Goal: Information Seeking & Learning: Learn about a topic

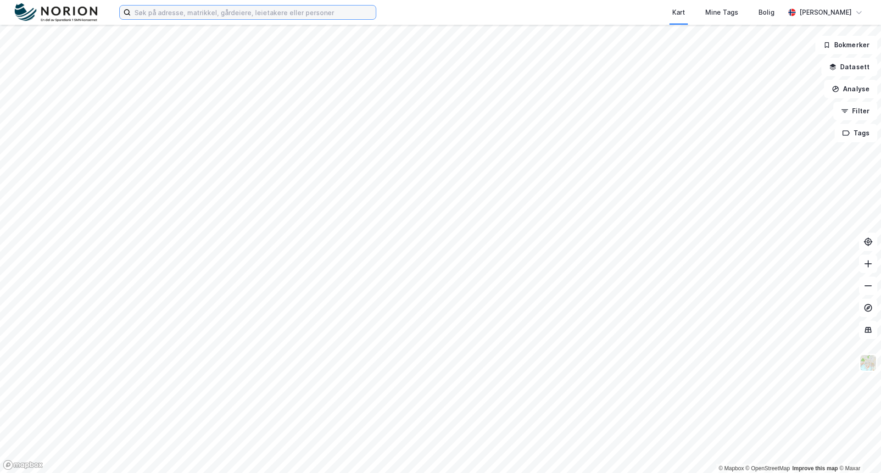
click at [227, 14] on input at bounding box center [253, 13] width 245 height 14
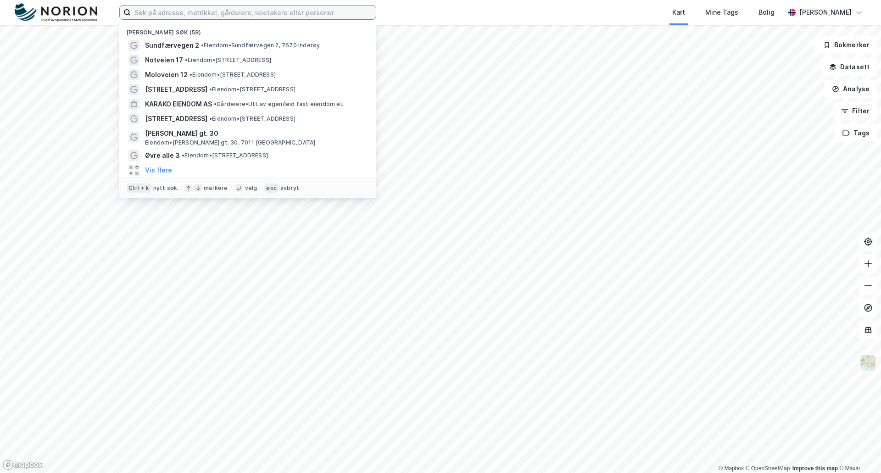
paste input "Sundfærvegen 2"
type input "Sundfærvegen 2"
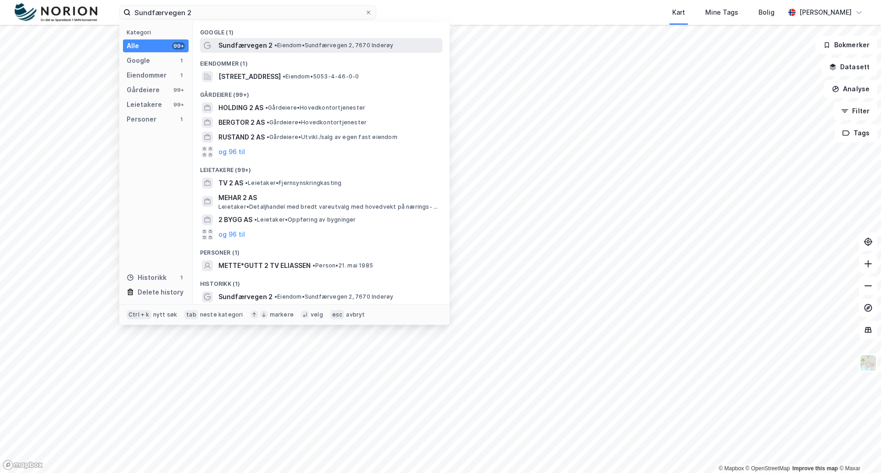
click at [259, 44] on span "Sundfærvegen 2" at bounding box center [245, 45] width 54 height 11
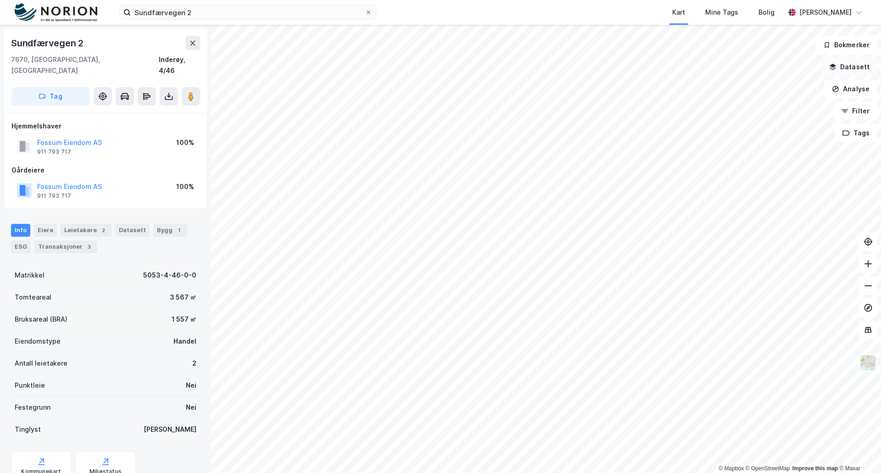
click at [857, 65] on button "Datasett" at bounding box center [850, 67] width 56 height 18
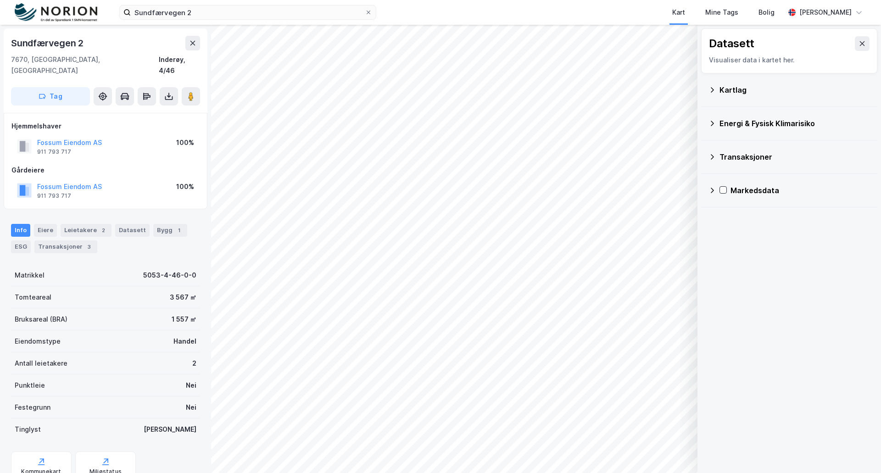
click at [714, 91] on icon at bounding box center [712, 89] width 7 height 7
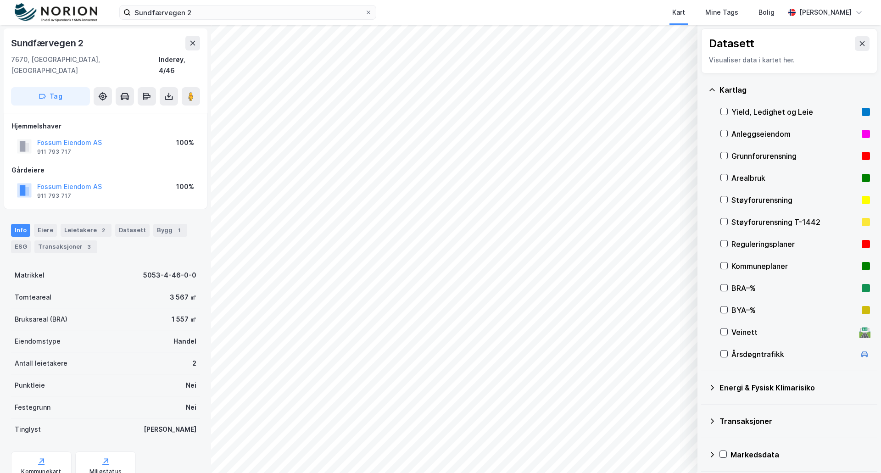
scroll to position [2, 0]
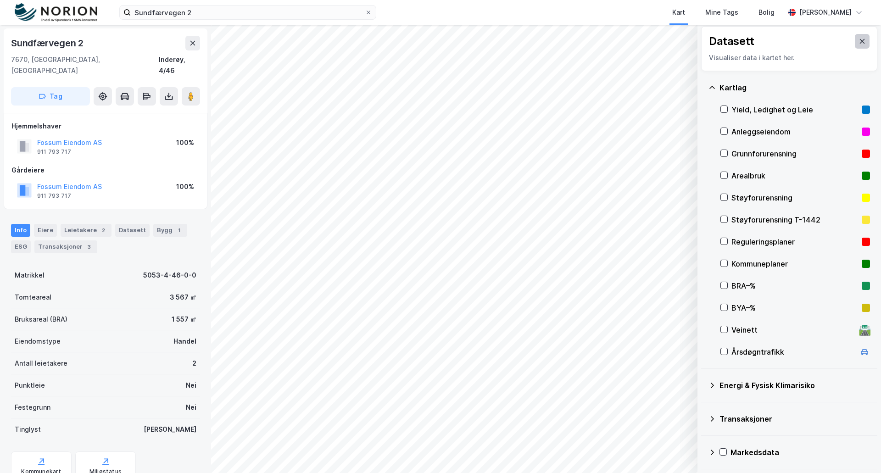
click at [859, 45] on icon at bounding box center [862, 41] width 7 height 7
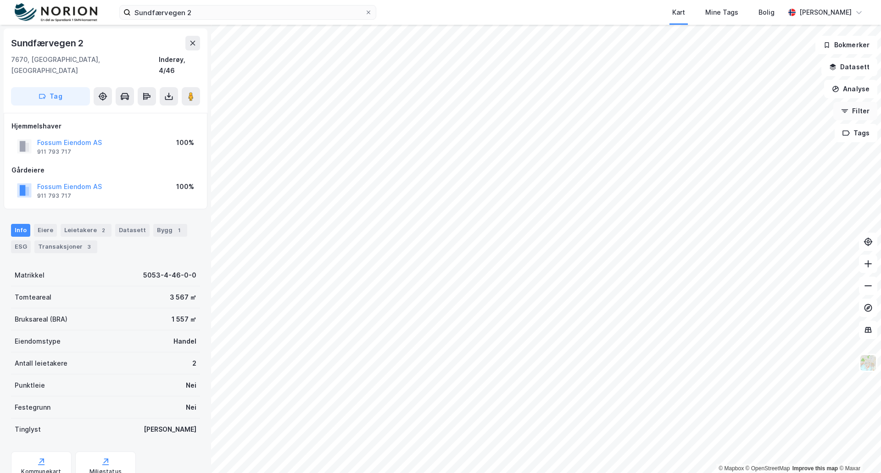
click at [859, 113] on button "Filter" at bounding box center [856, 111] width 44 height 18
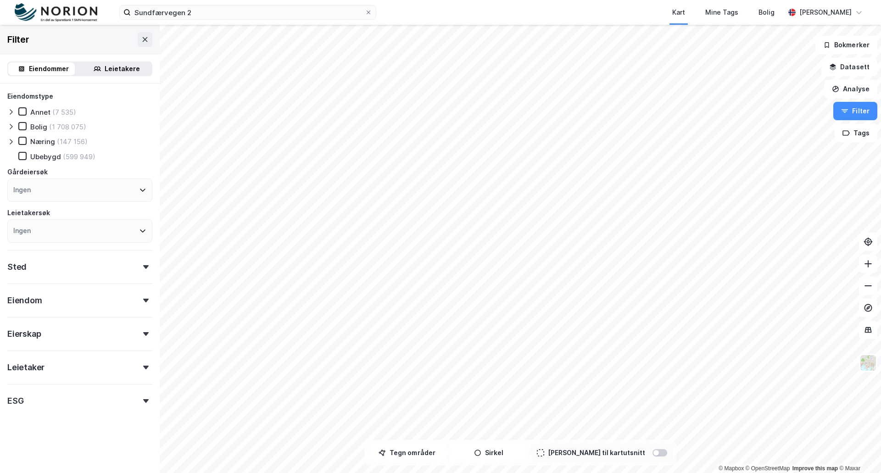
click at [143, 299] on icon at bounding box center [146, 301] width 6 height 4
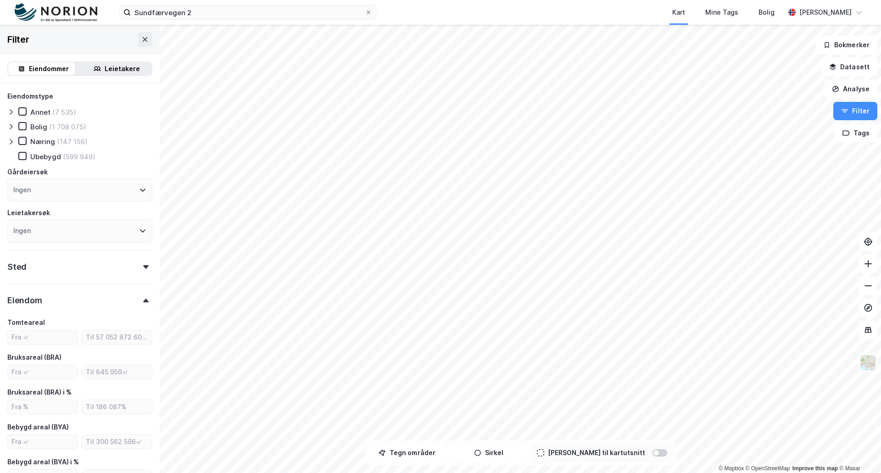
click at [135, 298] on div "Eiendom" at bounding box center [79, 297] width 145 height 26
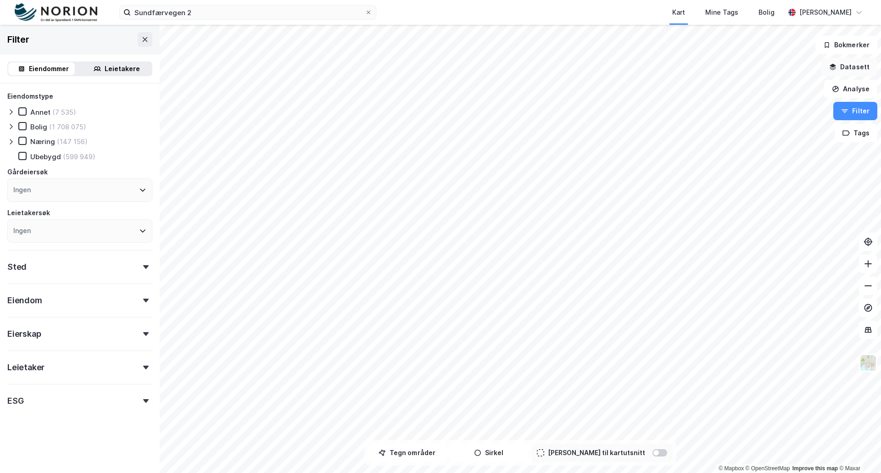
click at [852, 69] on button "Datasett" at bounding box center [850, 67] width 56 height 18
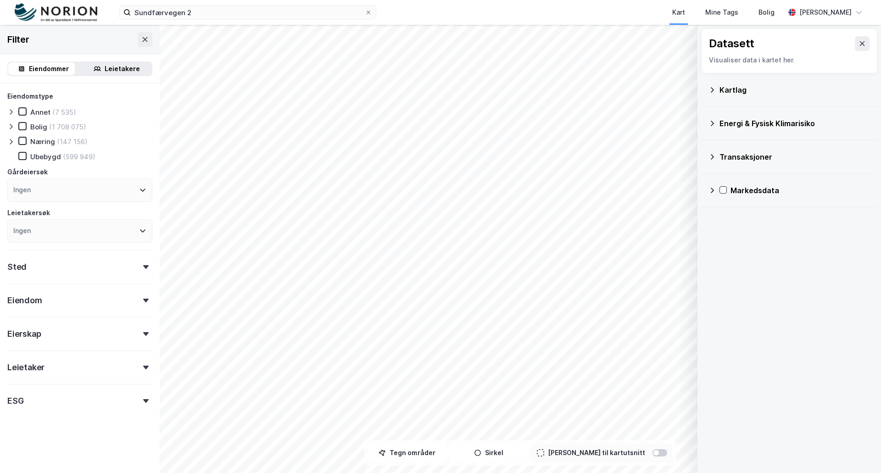
click at [711, 94] on div "Kartlag" at bounding box center [790, 90] width 162 height 22
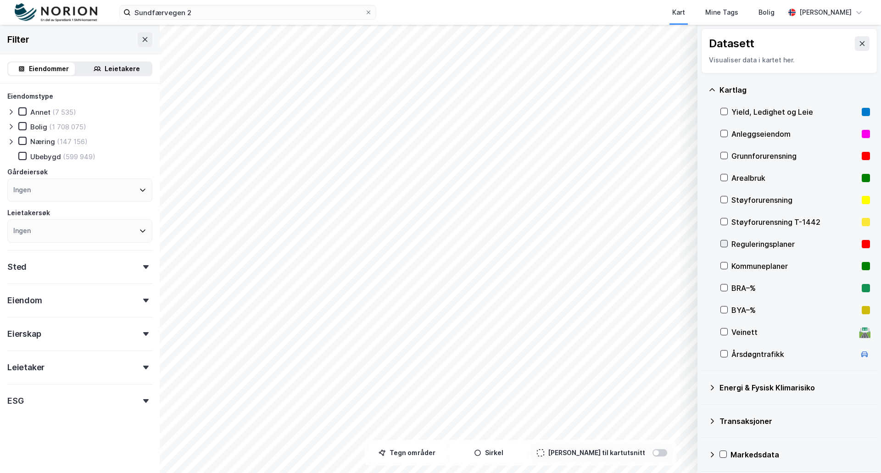
click at [725, 245] on icon at bounding box center [724, 244] width 6 height 6
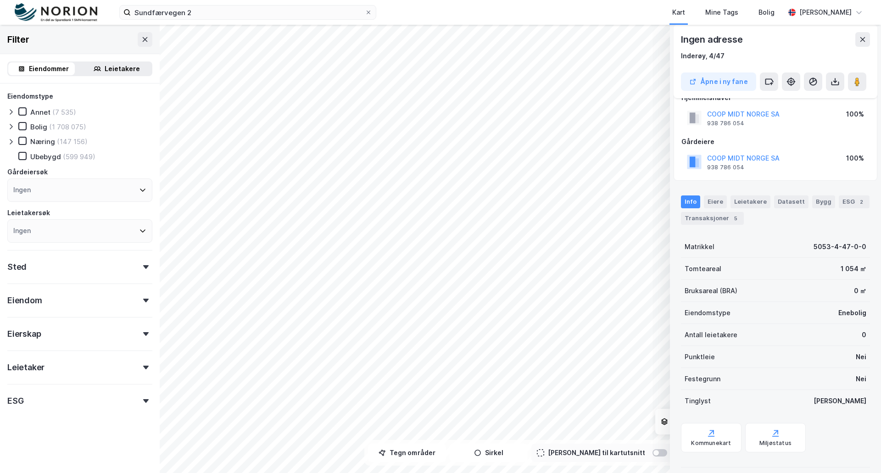
scroll to position [27, 0]
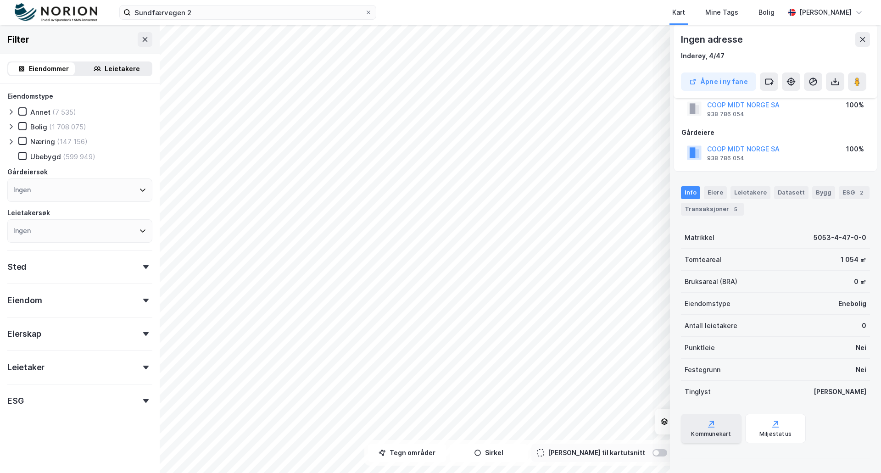
click at [720, 422] on div "Kommunekart" at bounding box center [711, 428] width 61 height 29
click at [653, 453] on div at bounding box center [660, 452] width 15 height 7
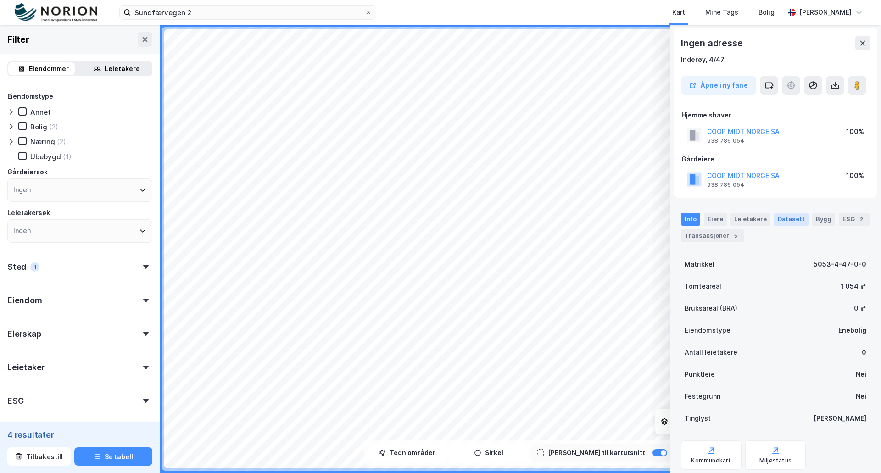
click at [784, 218] on div "Datasett" at bounding box center [791, 219] width 34 height 13
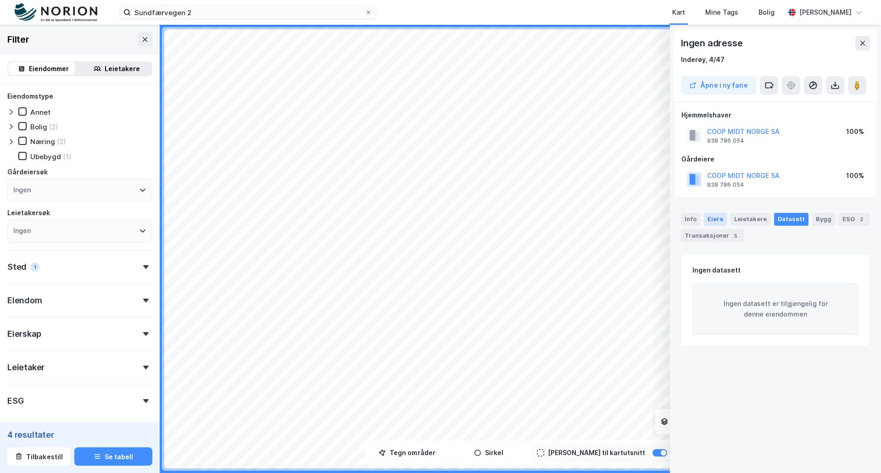
click at [711, 216] on div "Eiere" at bounding box center [715, 219] width 23 height 13
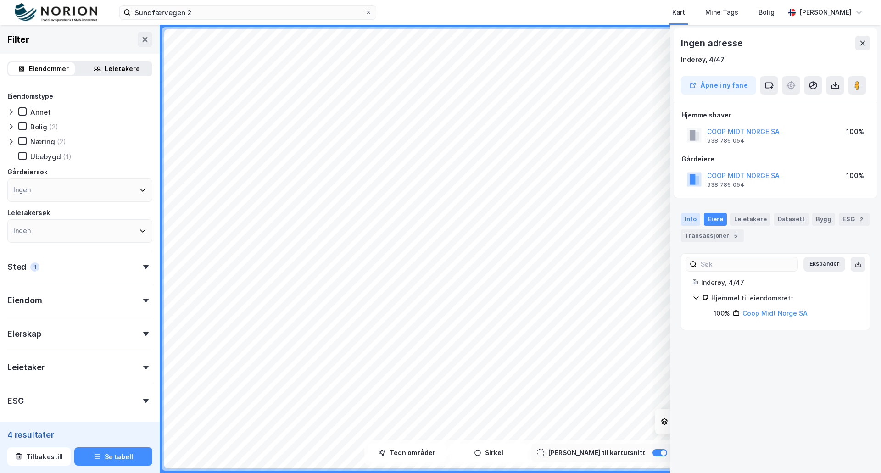
click at [691, 218] on div "Info" at bounding box center [690, 219] width 19 height 13
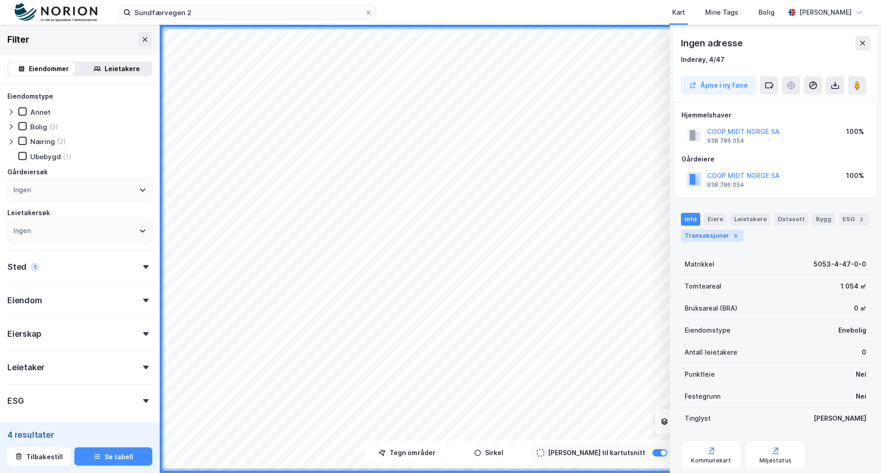
click at [712, 234] on div "Transaksjoner 5" at bounding box center [712, 236] width 63 height 13
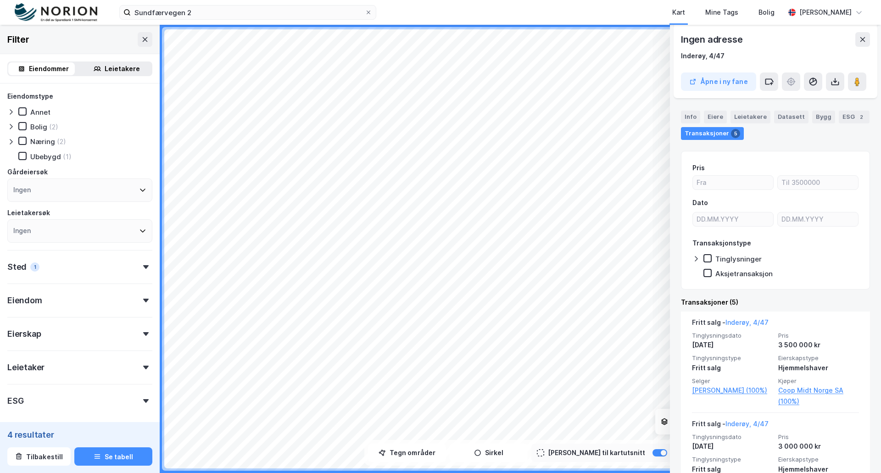
scroll to position [92, 0]
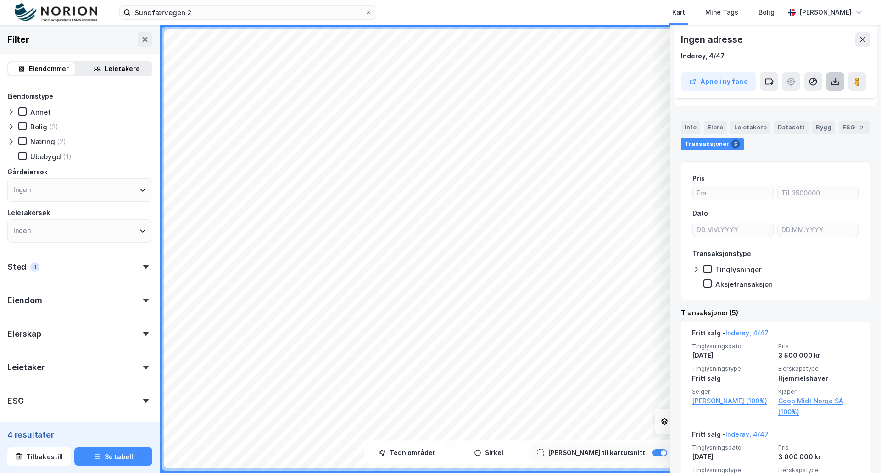
click at [836, 80] on icon at bounding box center [835, 81] width 9 height 9
click at [653, 454] on div at bounding box center [660, 452] width 15 height 7
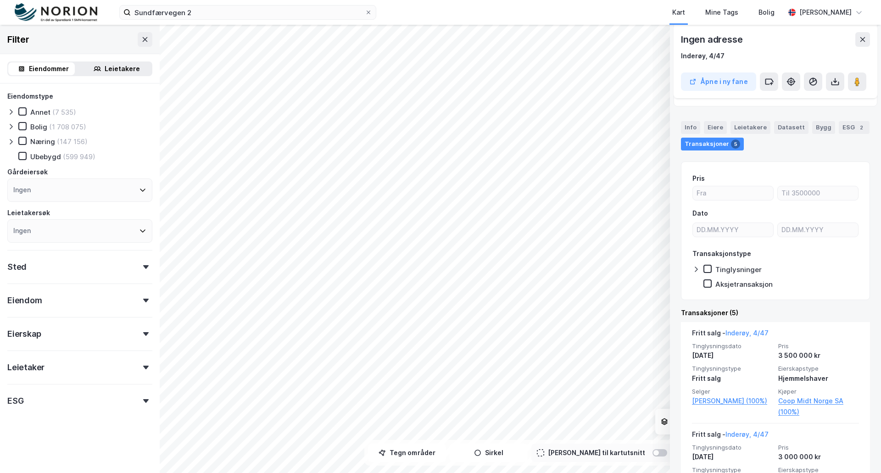
click at [143, 301] on icon at bounding box center [146, 301] width 6 height 4
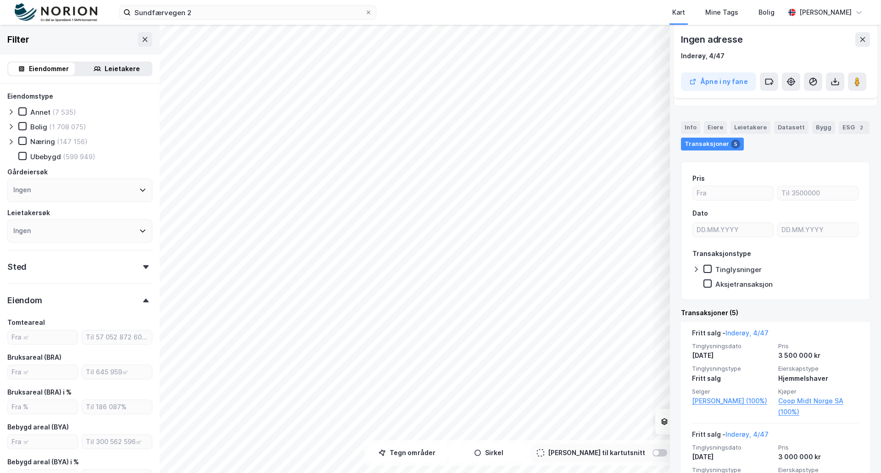
click at [143, 301] on icon at bounding box center [146, 301] width 6 height 4
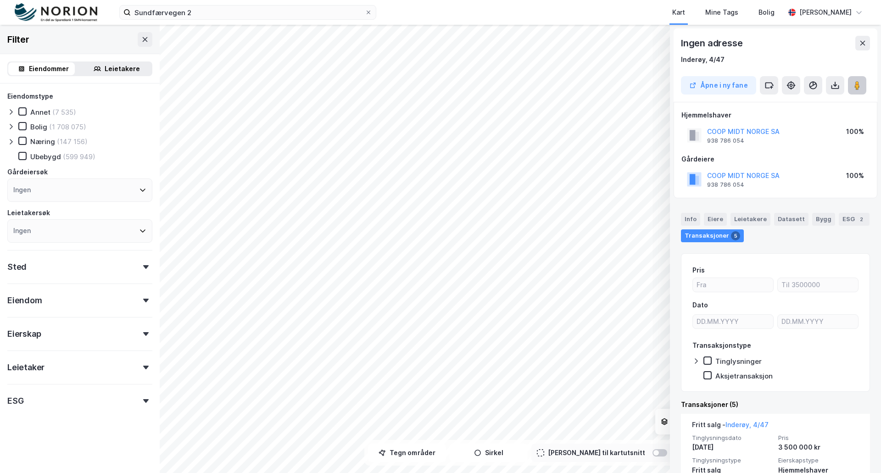
click at [866, 80] on button at bounding box center [857, 85] width 18 height 18
click at [859, 83] on image at bounding box center [858, 85] width 6 height 9
click at [140, 300] on div at bounding box center [146, 301] width 13 height 4
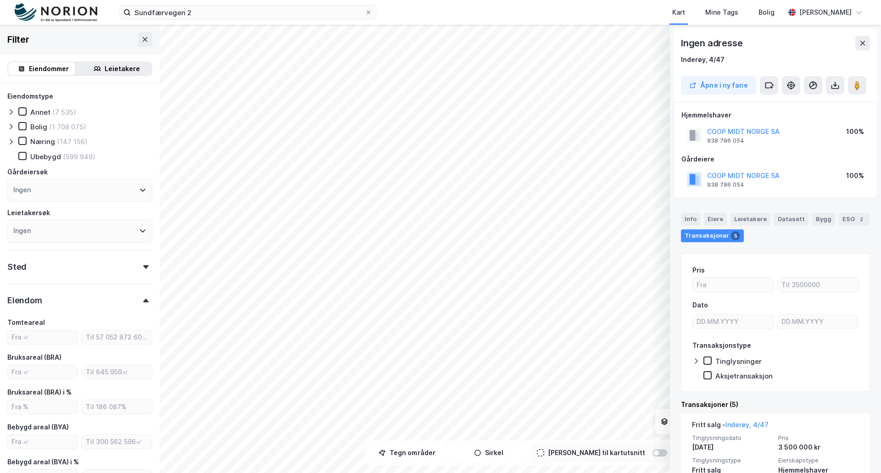
click at [140, 300] on div at bounding box center [146, 301] width 13 height 4
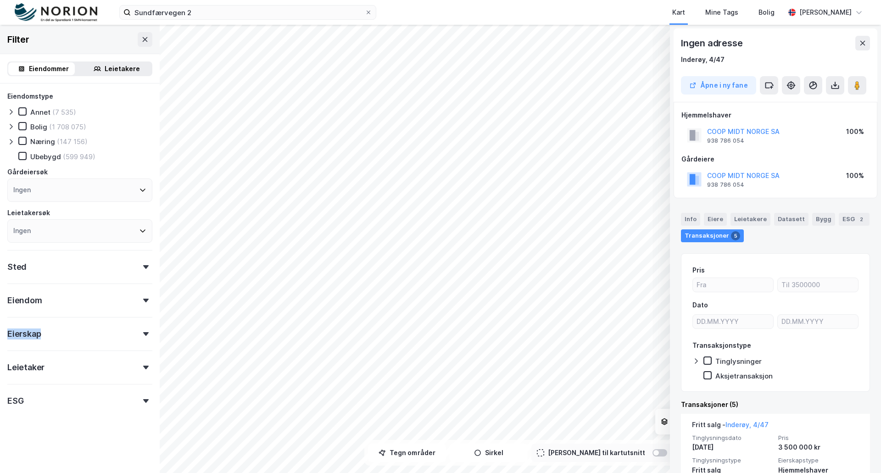
click at [140, 300] on div at bounding box center [146, 301] width 13 height 4
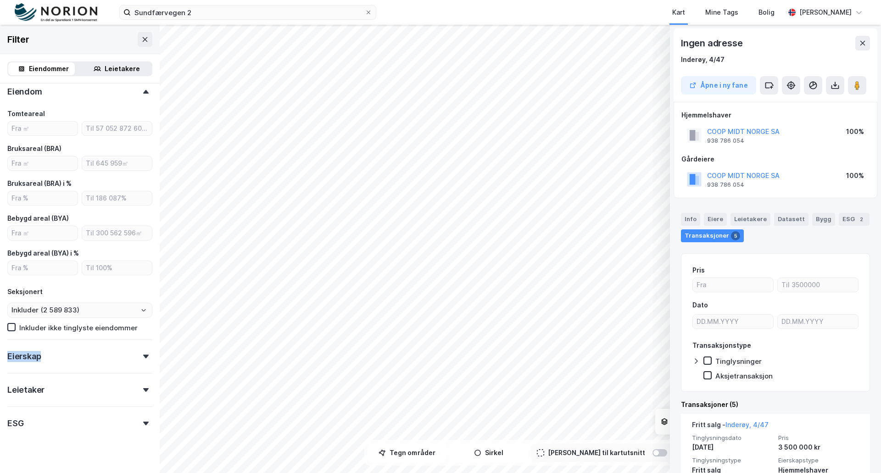
scroll to position [222, 0]
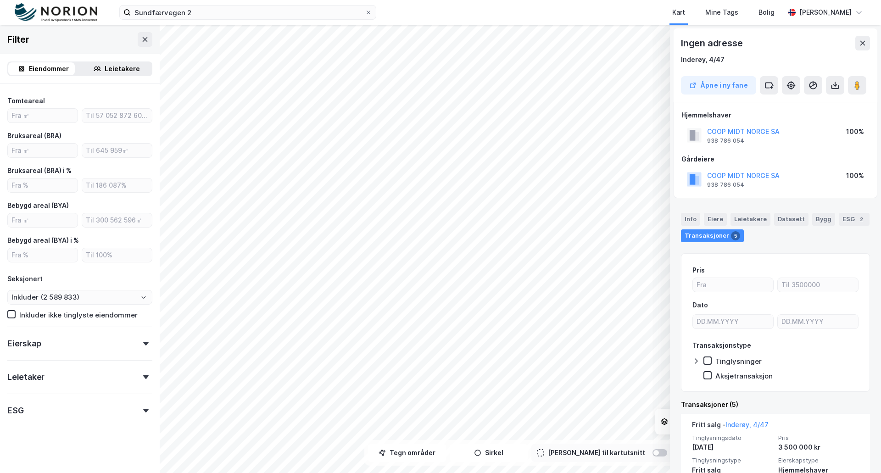
click at [134, 340] on div "Eierskap" at bounding box center [79, 340] width 145 height 26
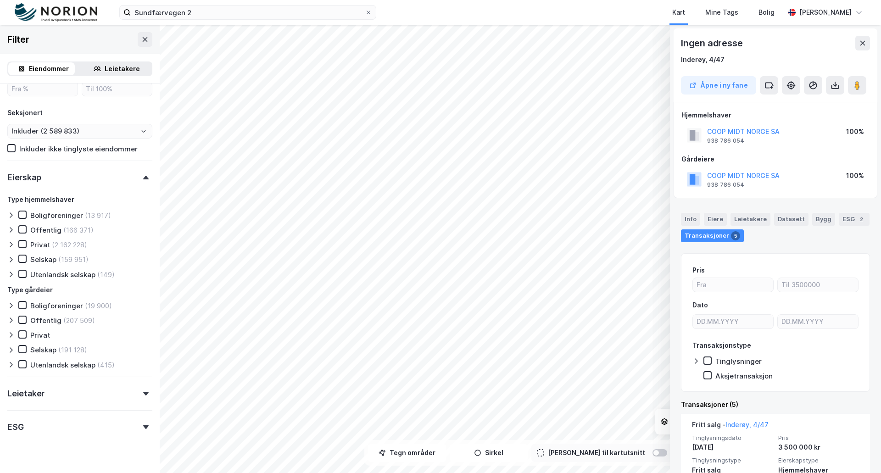
scroll to position [404, 0]
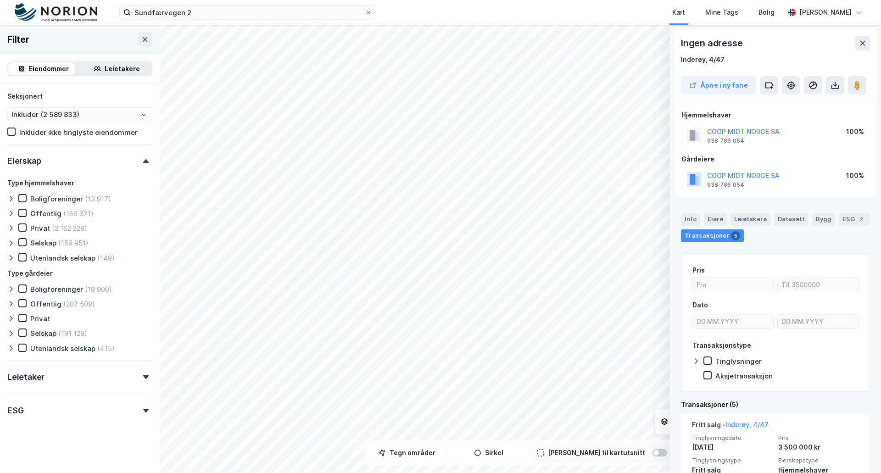
click at [143, 409] on icon at bounding box center [146, 411] width 6 height 4
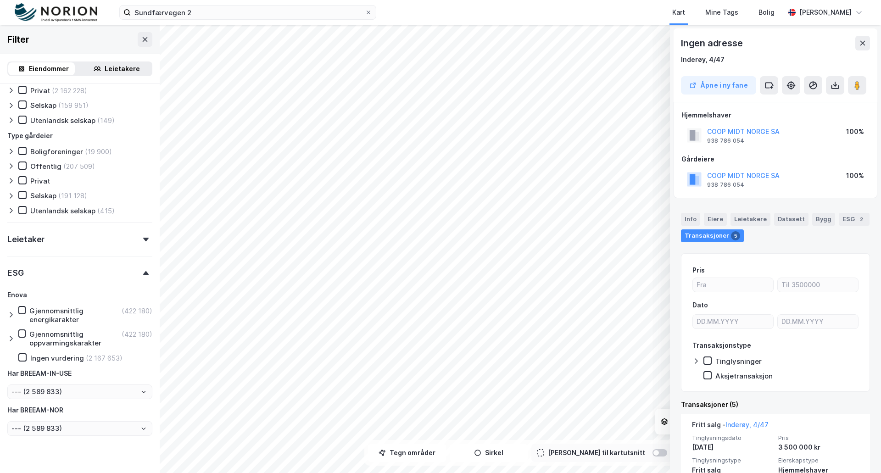
scroll to position [558, 0]
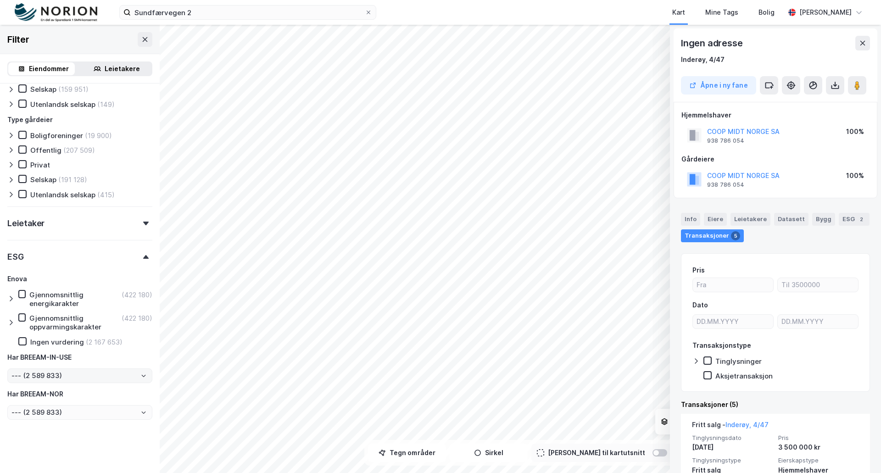
click at [140, 372] on button "--- (2 589 833)" at bounding box center [143, 375] width 7 height 7
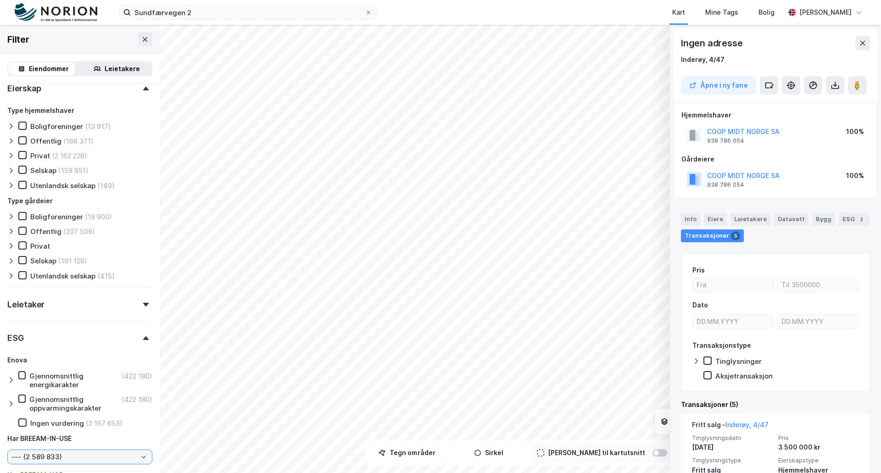
scroll to position [420, 0]
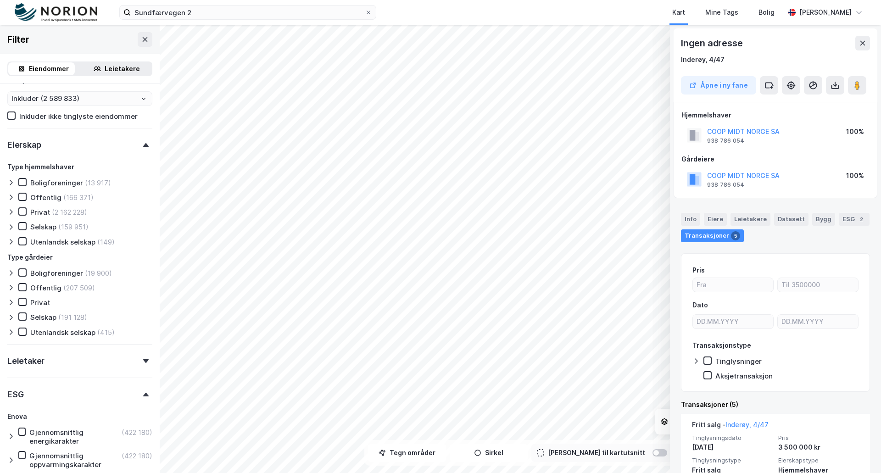
click at [143, 396] on icon at bounding box center [146, 395] width 6 height 4
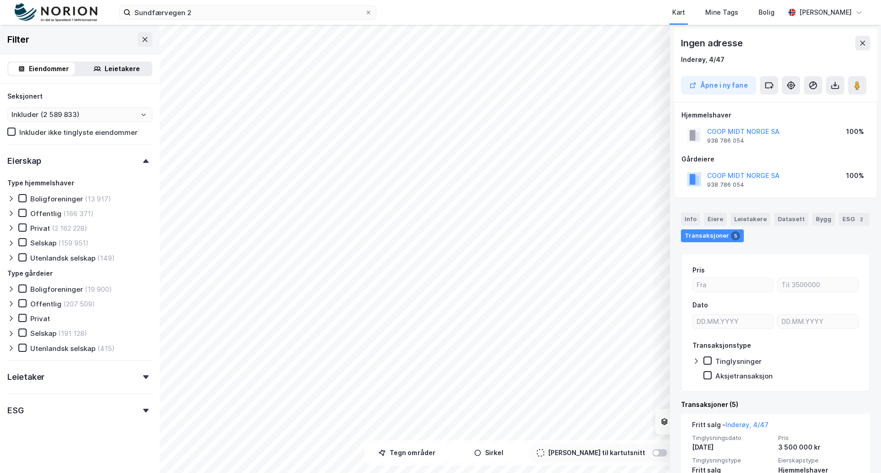
click at [143, 162] on icon at bounding box center [146, 161] width 6 height 4
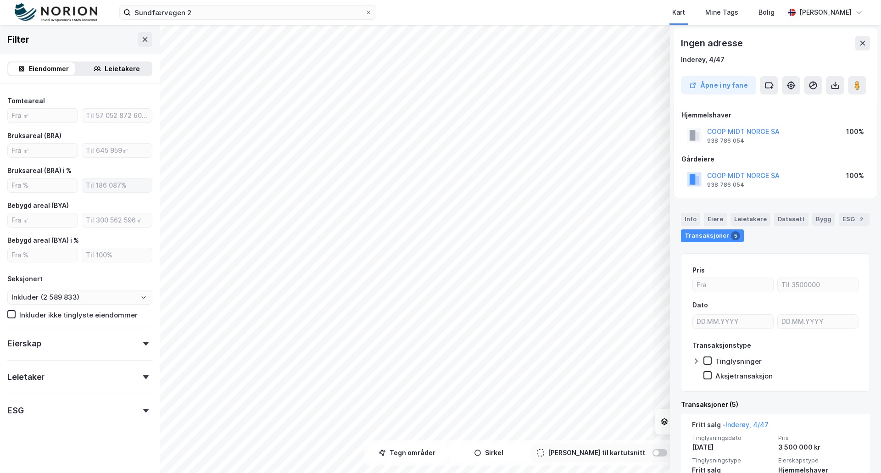
scroll to position [0, 0]
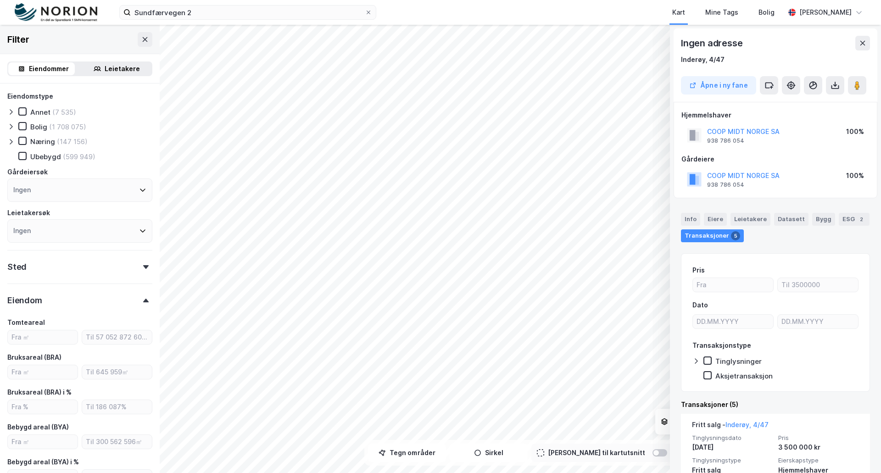
click at [143, 299] on icon at bounding box center [146, 301] width 6 height 4
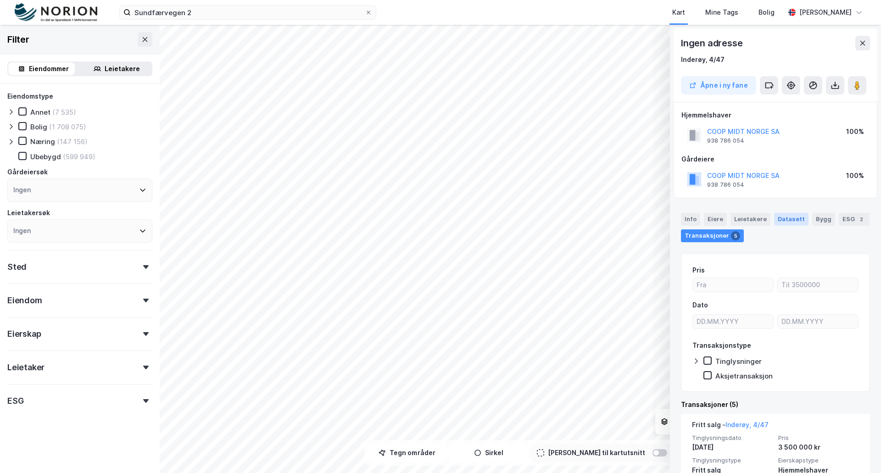
click at [790, 219] on div "Datasett" at bounding box center [791, 219] width 34 height 13
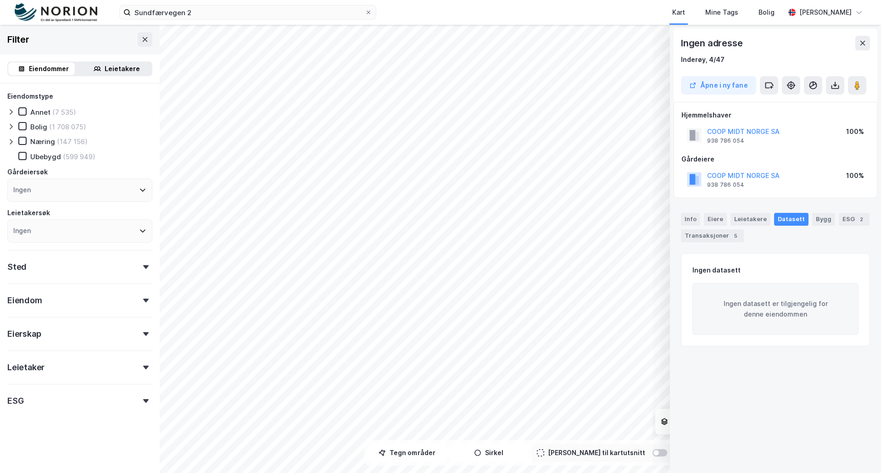
click at [790, 219] on div "Datasett" at bounding box center [791, 219] width 34 height 13
click at [815, 219] on div "Bygg" at bounding box center [823, 219] width 23 height 13
click at [688, 215] on div "Info" at bounding box center [690, 219] width 19 height 13
